Goal: Task Accomplishment & Management: Use online tool/utility

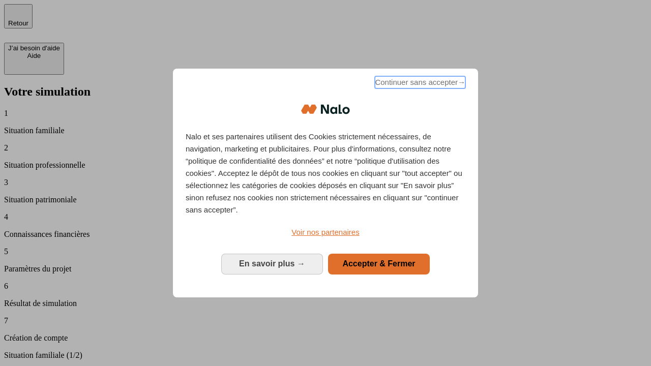
click at [419, 84] on span "Continuer sans accepter →" at bounding box center [420, 82] width 91 height 12
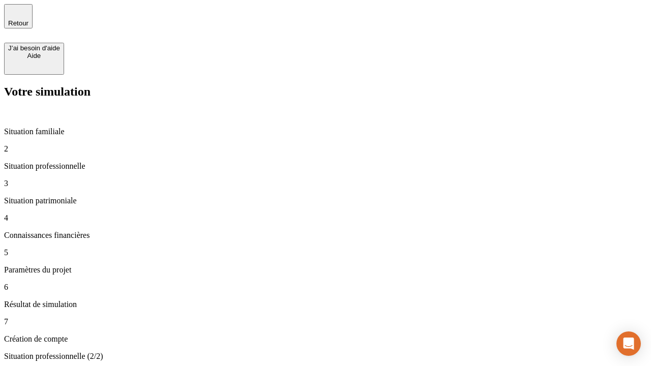
type input "30 000"
type input "40 000"
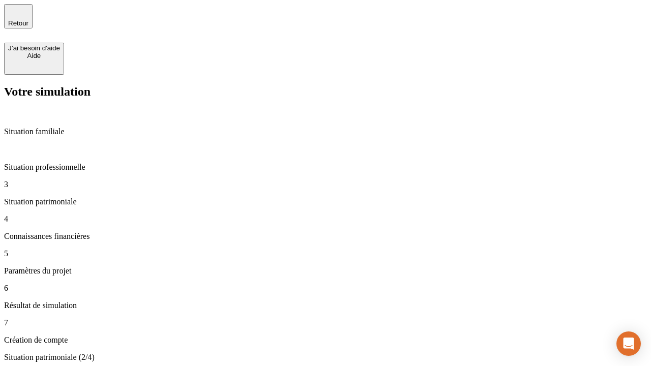
type input "1 100"
type input "20"
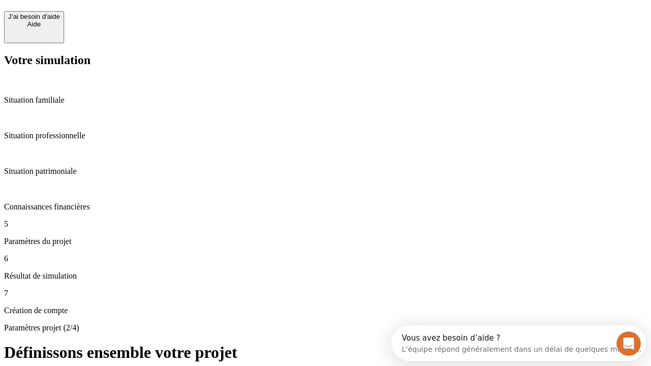
scroll to position [9, 0]
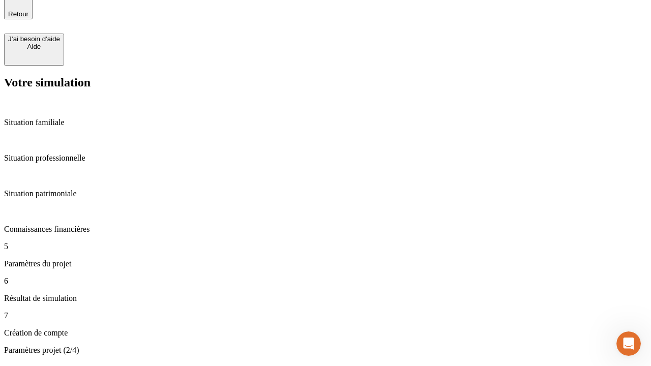
type input "40"
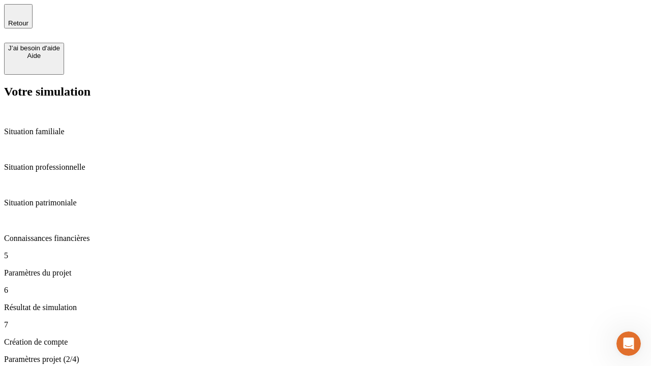
type input "62"
type input "50 000"
type input "640"
